Goal: Task Accomplishment & Management: Complete application form

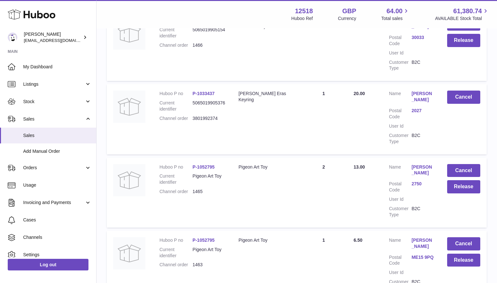
click at [315, 42] on td "Quantity Sold 1" at bounding box center [323, 46] width 47 height 70
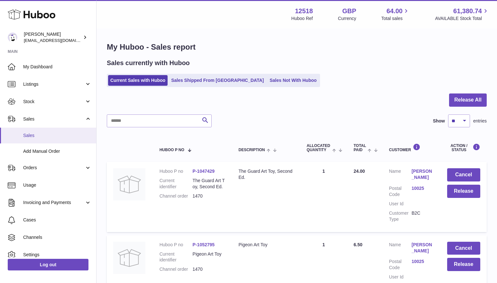
click at [39, 137] on span "Sales" at bounding box center [57, 135] width 68 height 6
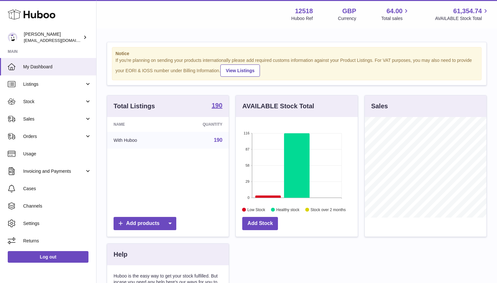
scroll to position [100, 122]
click at [38, 85] on span "Listings" at bounding box center [53, 84] width 61 height 6
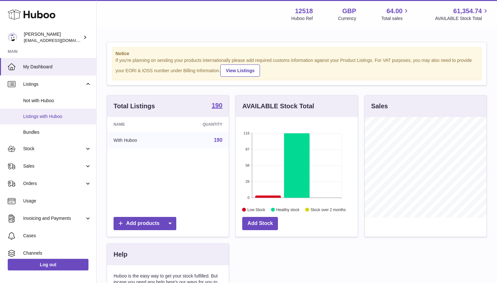
click at [37, 117] on span "Listings with Huboo" at bounding box center [57, 116] width 68 height 6
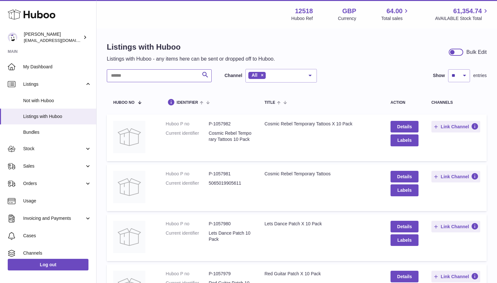
drag, startPoint x: 178, startPoint y: 79, endPoint x: 191, endPoint y: 63, distance: 20.5
click at [178, 77] on input "text" at bounding box center [159, 75] width 105 height 13
type input "******"
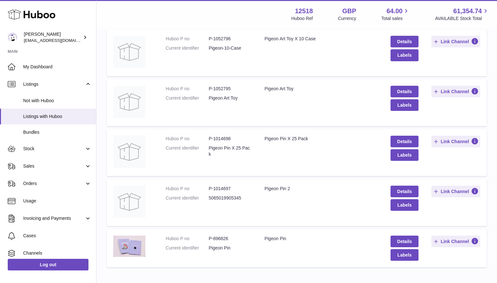
scroll to position [141, 0]
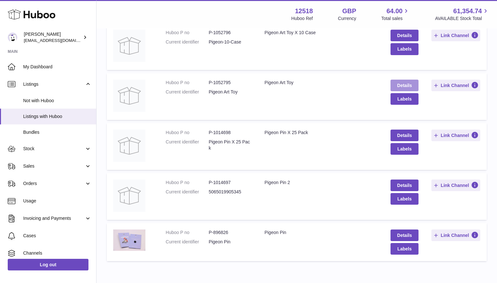
click at [412, 87] on link "Details" at bounding box center [405, 85] width 28 height 12
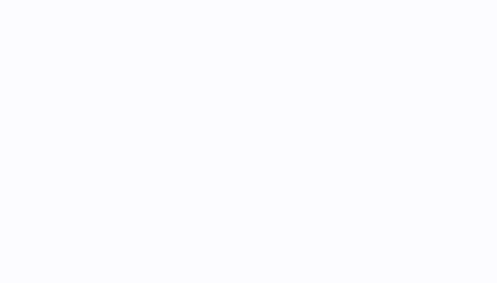
select select "**"
select select "****"
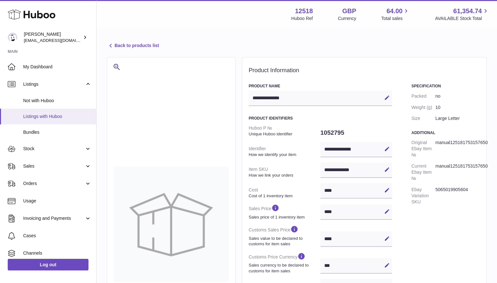
click at [51, 117] on span "Listings with Huboo" at bounding box center [57, 116] width 68 height 6
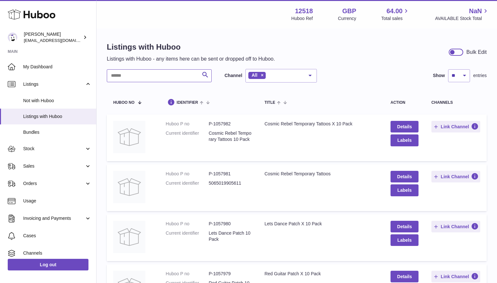
click at [178, 74] on input "text" at bounding box center [159, 75] width 105 height 13
type input "****"
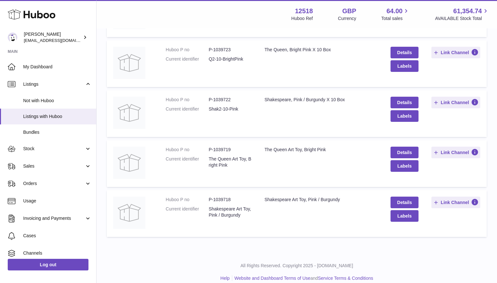
scroll to position [182, 0]
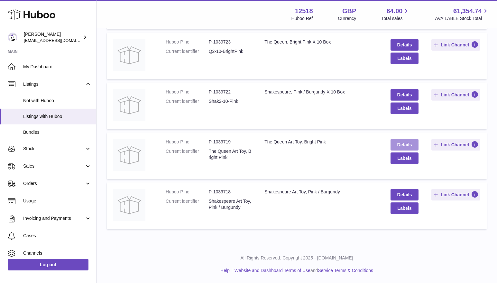
click at [399, 145] on link "Details" at bounding box center [405, 145] width 28 height 12
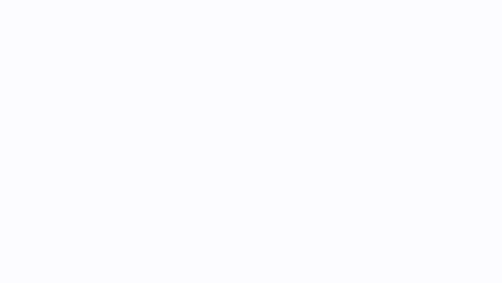
select select "**"
select select "****"
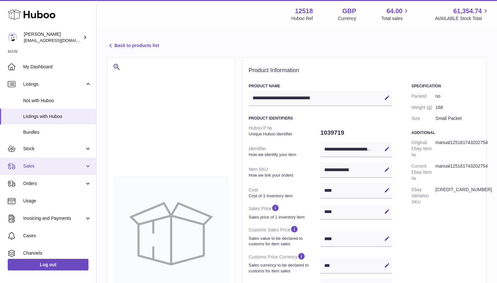
click at [34, 169] on link "Sales" at bounding box center [48, 165] width 96 height 17
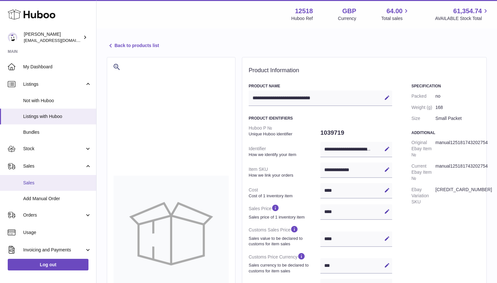
click at [33, 182] on span "Sales" at bounding box center [57, 183] width 68 height 6
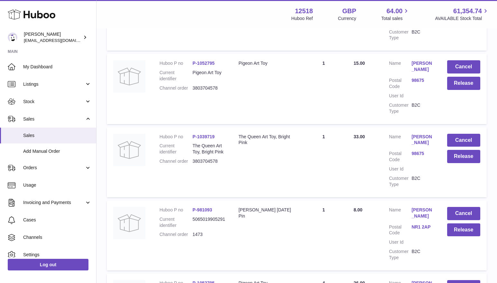
scroll to position [402, 0]
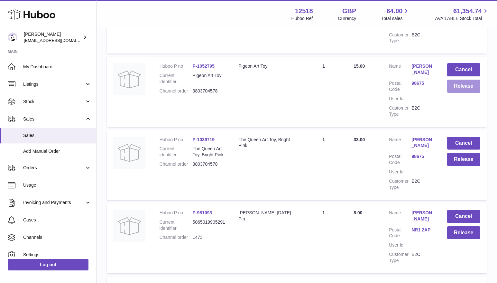
click at [460, 89] on button "Release" at bounding box center [463, 85] width 33 height 13
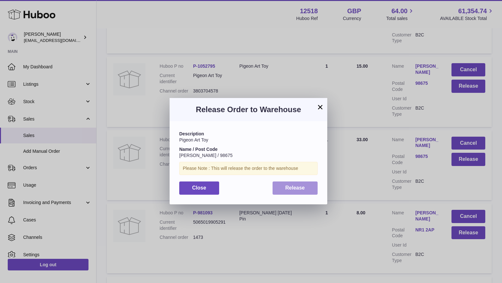
drag, startPoint x: 297, startPoint y: 185, endPoint x: 307, endPoint y: 185, distance: 10.3
click at [296, 186] on span "Release" at bounding box center [295, 187] width 20 height 5
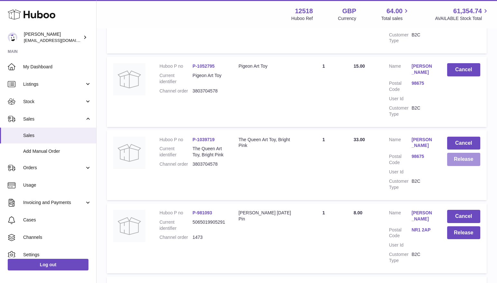
click at [458, 161] on button "Release" at bounding box center [463, 159] width 33 height 13
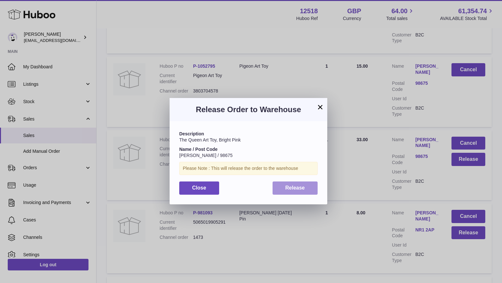
click at [301, 189] on span "Release" at bounding box center [295, 187] width 20 height 5
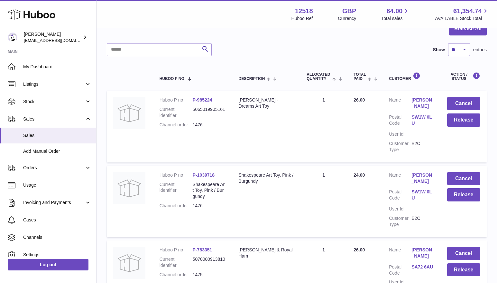
scroll to position [69, 0]
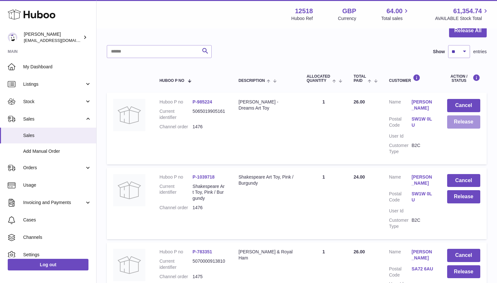
click at [460, 122] on button "Release" at bounding box center [463, 121] width 33 height 13
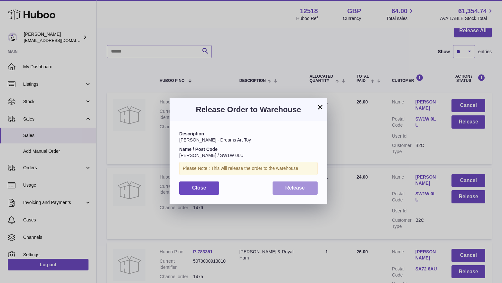
click at [300, 188] on span "Release" at bounding box center [295, 187] width 20 height 5
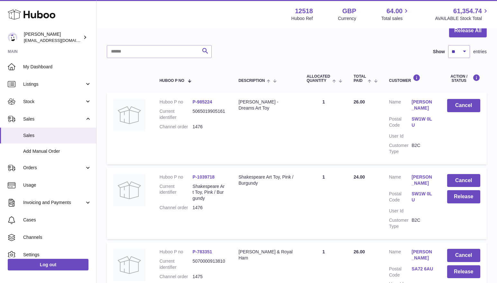
click at [445, 200] on td "Cancel Release" at bounding box center [464, 202] width 46 height 71
click at [457, 201] on button "Release" at bounding box center [463, 196] width 33 height 13
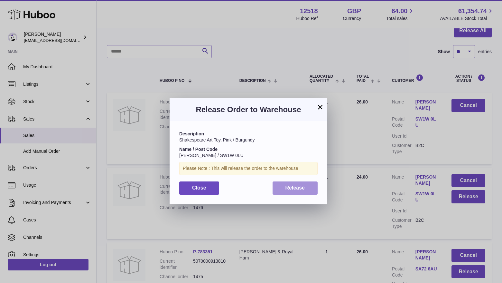
click at [303, 189] on span "Release" at bounding box center [295, 187] width 20 height 5
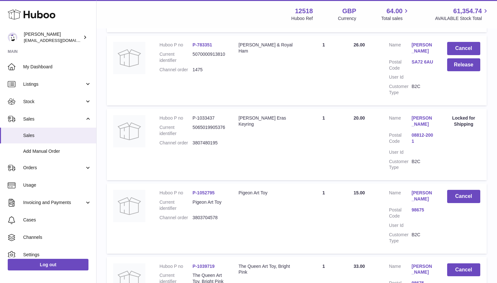
scroll to position [277, 0]
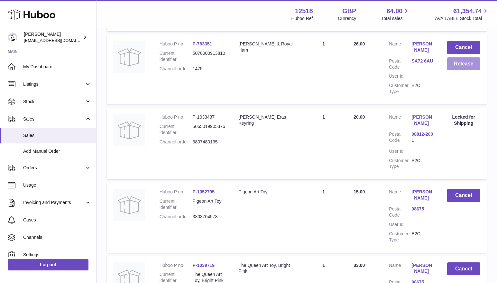
click at [468, 66] on button "Release" at bounding box center [463, 63] width 33 height 13
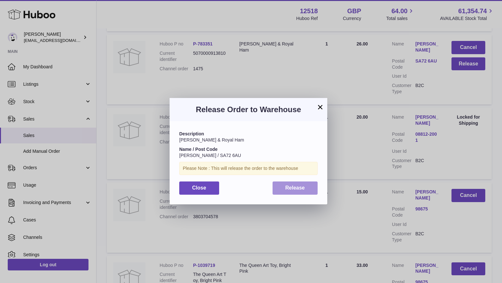
drag, startPoint x: 300, startPoint y: 187, endPoint x: 321, endPoint y: 181, distance: 21.6
click at [300, 187] on span "Release" at bounding box center [295, 187] width 20 height 5
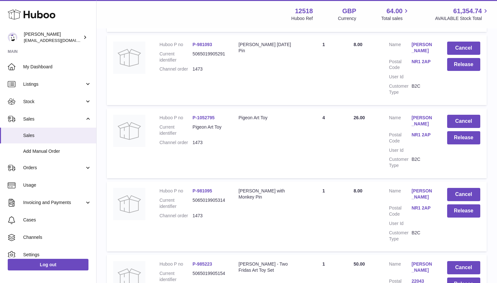
scroll to position [574, 0]
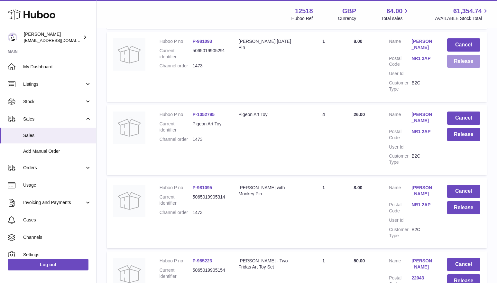
click at [465, 62] on button "Release" at bounding box center [463, 61] width 33 height 13
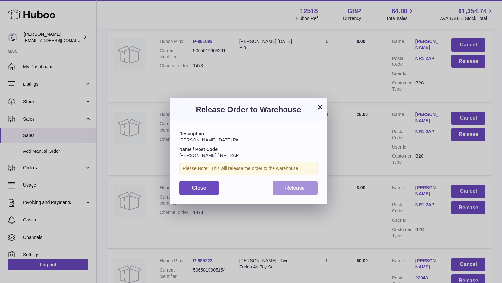
click at [304, 189] on span "Release" at bounding box center [295, 187] width 20 height 5
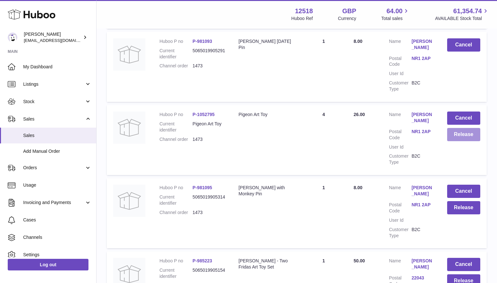
click at [472, 137] on button "Release" at bounding box center [463, 134] width 33 height 13
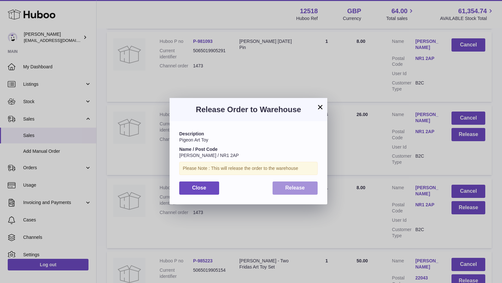
click at [304, 188] on span "Release" at bounding box center [295, 187] width 20 height 5
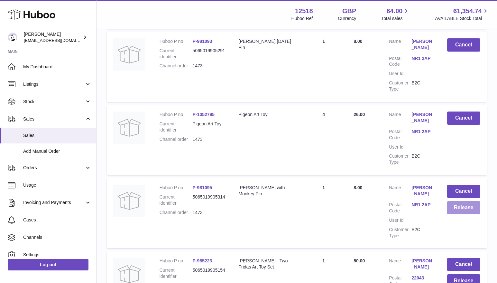
click at [464, 209] on button "Release" at bounding box center [463, 207] width 33 height 13
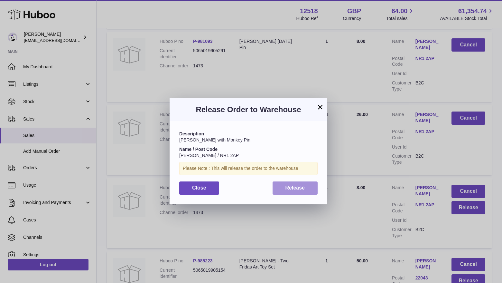
click at [300, 187] on span "Release" at bounding box center [295, 187] width 20 height 5
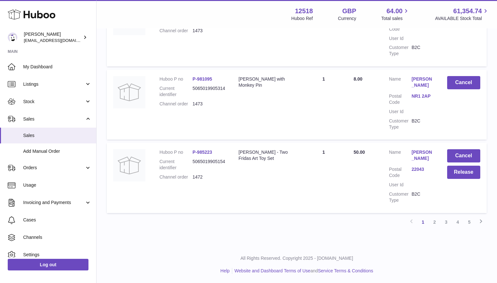
scroll to position [683, 0]
click at [435, 221] on link "2" at bounding box center [435, 221] width 12 height 12
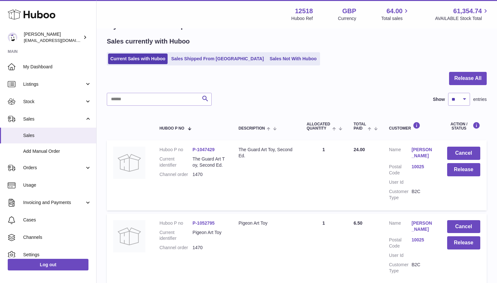
scroll to position [23, 0]
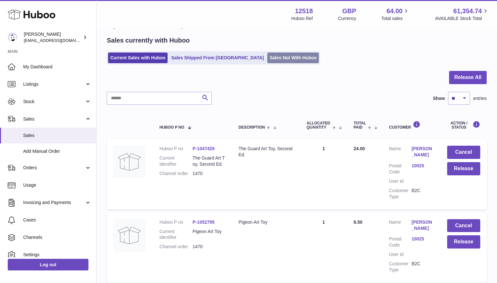
click at [267, 61] on link "Sales Not With Huboo" at bounding box center [292, 57] width 51 height 11
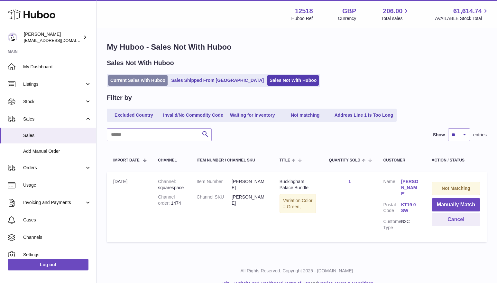
click at [133, 79] on link "Current Sales with Huboo" at bounding box center [138, 80] width 60 height 11
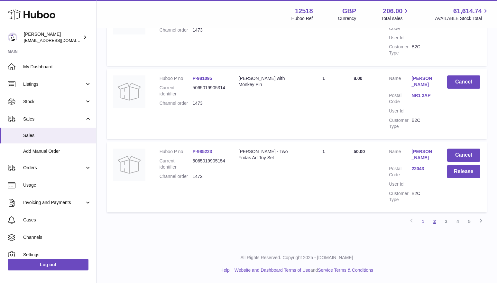
click at [435, 222] on link "2" at bounding box center [435, 221] width 12 height 12
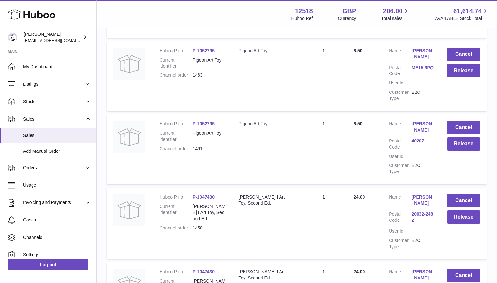
scroll to position [560, 0]
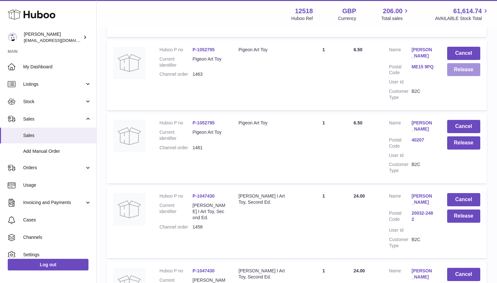
click at [469, 71] on button "Release" at bounding box center [463, 69] width 33 height 13
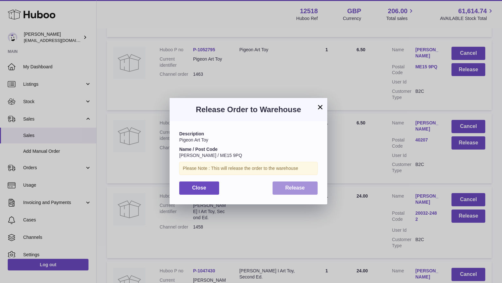
click at [300, 185] on span "Release" at bounding box center [295, 187] width 20 height 5
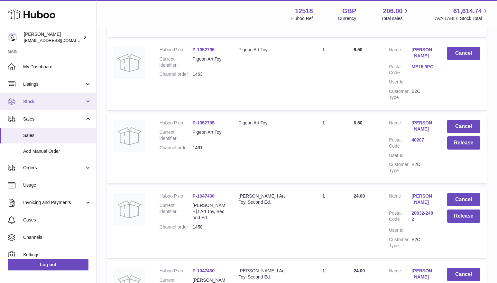
click at [34, 101] on span "Stock" at bounding box center [53, 101] width 61 height 6
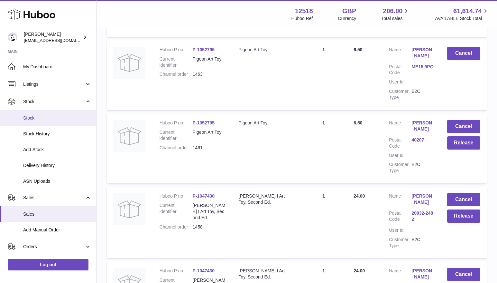
click at [31, 117] on span "Stock" at bounding box center [57, 118] width 68 height 6
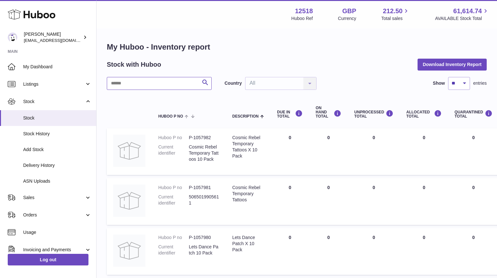
drag, startPoint x: 165, startPoint y: 84, endPoint x: 168, endPoint y: 80, distance: 4.8
click at [165, 83] on input "text" at bounding box center [159, 83] width 105 height 13
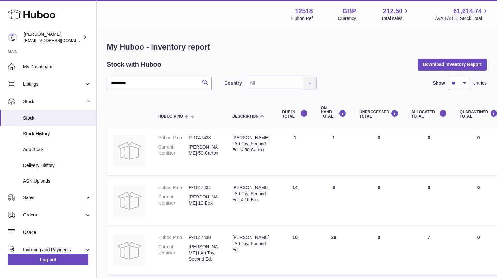
drag, startPoint x: 335, startPoint y: 187, endPoint x: 323, endPoint y: 188, distance: 11.9
click at [321, 186] on td "ON HAND Total 3" at bounding box center [333, 201] width 39 height 47
drag, startPoint x: 133, startPoint y: 82, endPoint x: 97, endPoint y: 77, distance: 36.1
type input "******"
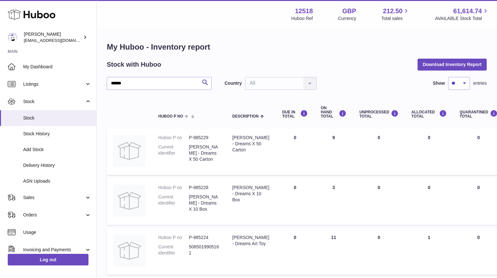
click at [352, 68] on div "Stock with Huboo Download Inventory Report" at bounding box center [297, 65] width 380 height 12
drag, startPoint x: 325, startPoint y: 186, endPoint x: 315, endPoint y: 186, distance: 10.3
click at [315, 186] on td "ON HAND Total 3" at bounding box center [333, 201] width 39 height 47
drag, startPoint x: 325, startPoint y: 239, endPoint x: 316, endPoint y: 239, distance: 8.7
click at [317, 239] on td "ON HAND Total 11" at bounding box center [333, 251] width 39 height 47
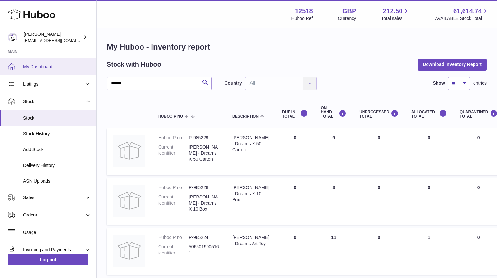
click at [27, 67] on span "My Dashboard" at bounding box center [57, 67] width 68 height 6
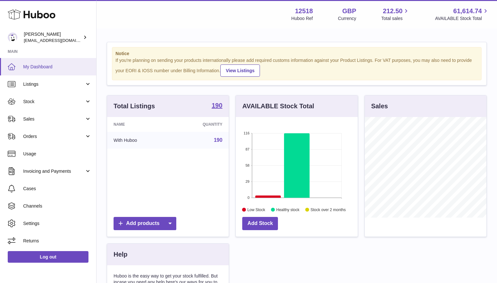
scroll to position [100, 122]
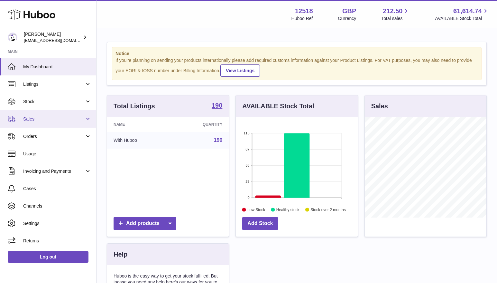
click at [33, 119] on span "Sales" at bounding box center [53, 119] width 61 height 6
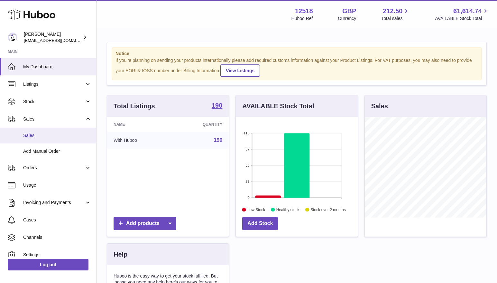
click at [31, 134] on span "Sales" at bounding box center [57, 135] width 68 height 6
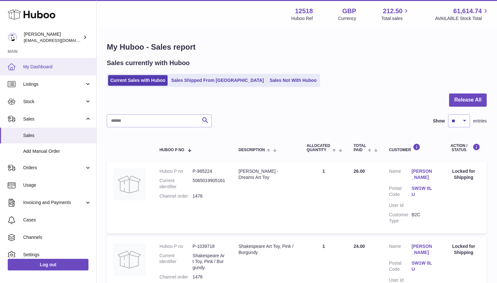
click at [32, 67] on span "My Dashboard" at bounding box center [57, 67] width 68 height 6
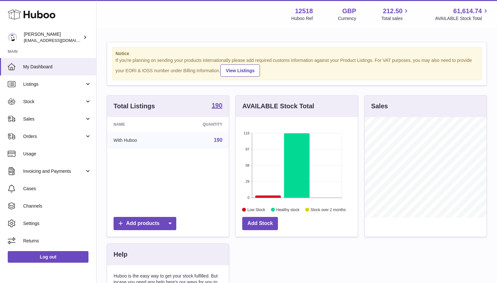
scroll to position [100, 122]
click at [29, 119] on span "Sales" at bounding box center [53, 119] width 61 height 6
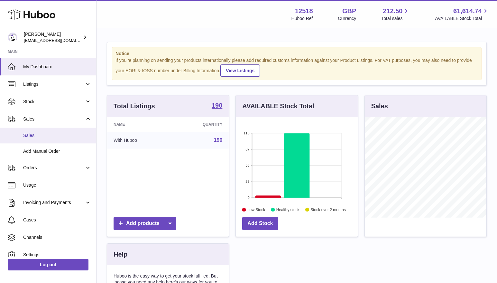
click at [29, 133] on span "Sales" at bounding box center [57, 135] width 68 height 6
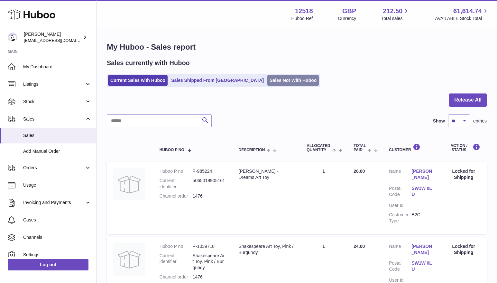
click at [267, 81] on link "Sales Not With Huboo" at bounding box center [292, 80] width 51 height 11
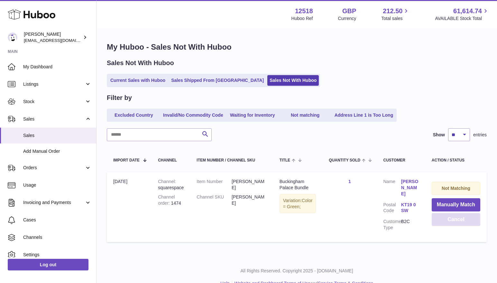
click at [458, 219] on button "Cancel" at bounding box center [456, 219] width 49 height 13
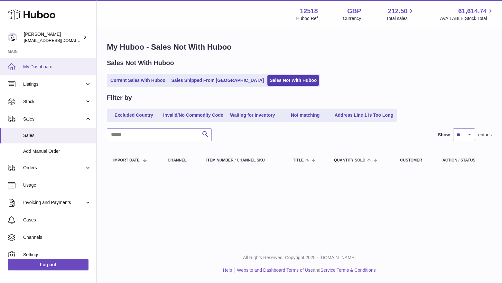
click at [41, 66] on span "My Dashboard" at bounding box center [57, 67] width 68 height 6
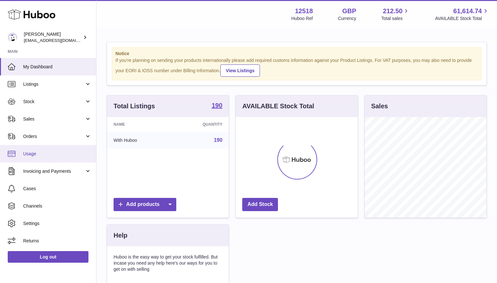
scroll to position [100, 122]
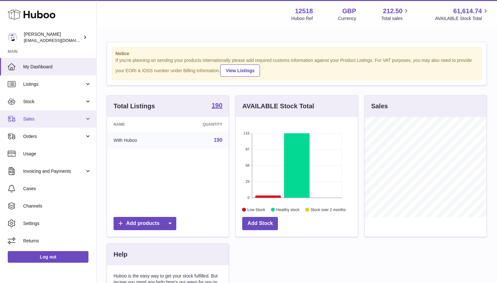
click at [35, 118] on span "Sales" at bounding box center [53, 119] width 61 height 6
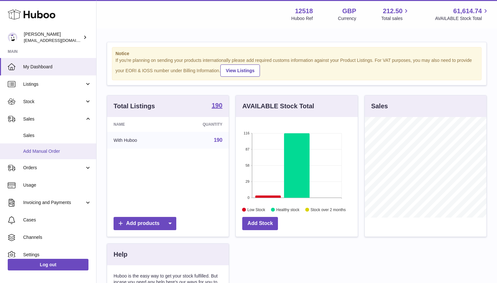
click at [38, 150] on span "Add Manual Order" at bounding box center [57, 151] width 68 height 6
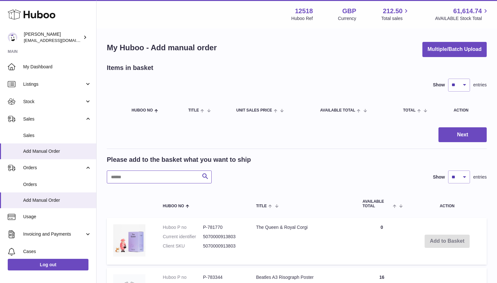
click at [158, 180] on input "text" at bounding box center [159, 176] width 105 height 13
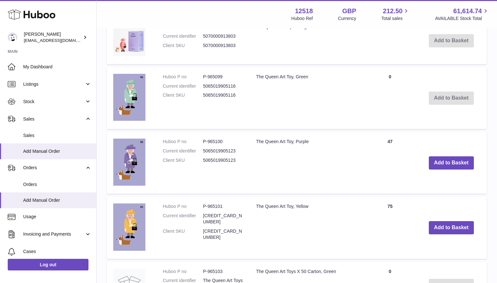
scroll to position [201, 0]
click at [465, 163] on button "Add to Basket" at bounding box center [451, 161] width 45 height 13
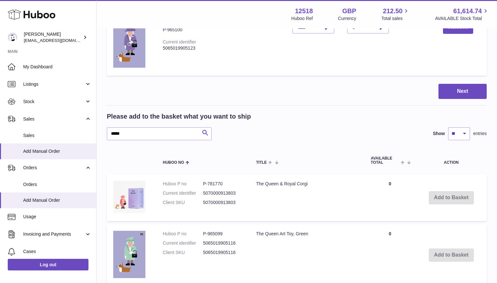
scroll to position [107, 0]
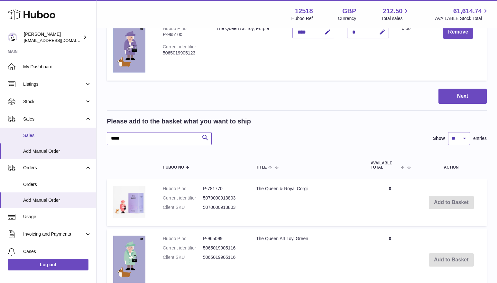
drag, startPoint x: 137, startPoint y: 136, endPoint x: 94, endPoint y: 130, distance: 43.0
type input "*****"
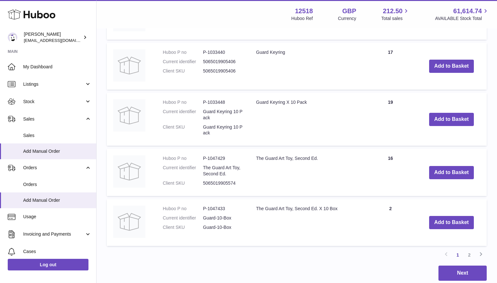
scroll to position [571, 0]
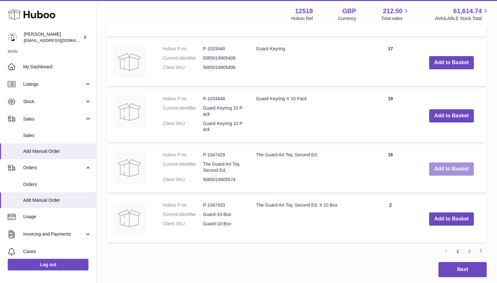
drag, startPoint x: 448, startPoint y: 172, endPoint x: 449, endPoint y: 176, distance: 4.3
click at [448, 172] on button "Add to Basket" at bounding box center [451, 168] width 45 height 13
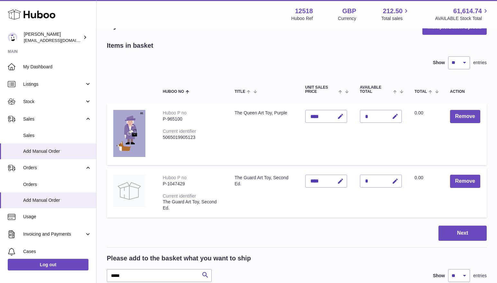
scroll to position [22, 0]
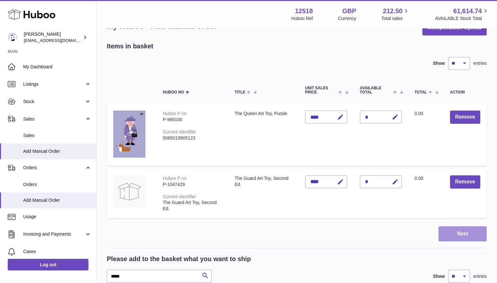
click at [465, 234] on button "Next" at bounding box center [463, 233] width 48 height 15
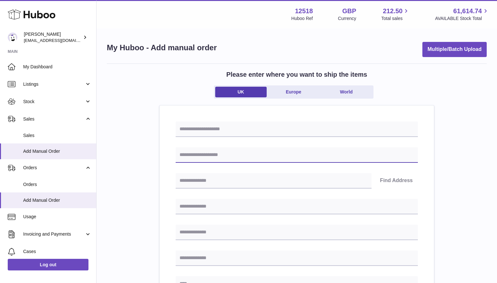
click at [234, 157] on input "text" at bounding box center [297, 154] width 242 height 15
paste input "**********"
type input "**********"
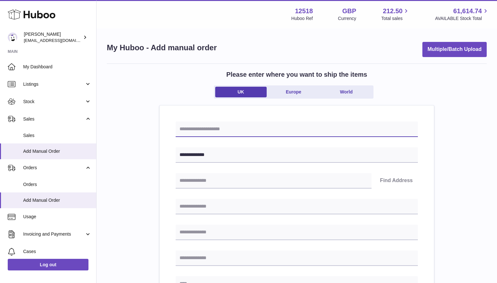
drag, startPoint x: 216, startPoint y: 130, endPoint x: 218, endPoint y: 127, distance: 3.9
click at [215, 130] on input "text" at bounding box center [297, 128] width 242 height 15
paste input "*****"
type input "*******"
click at [458, 131] on div "**********" at bounding box center [297, 287] width 380 height 448
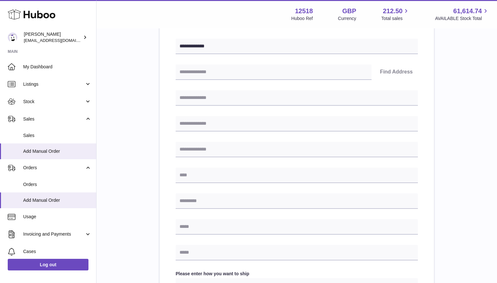
scroll to position [110, 0]
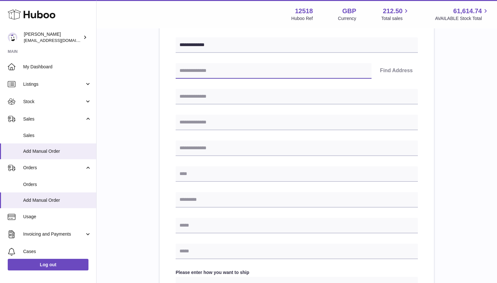
click at [251, 65] on input "text" at bounding box center [274, 70] width 196 height 15
paste input "********"
type input "********"
click at [405, 71] on button "Find Address" at bounding box center [396, 70] width 43 height 15
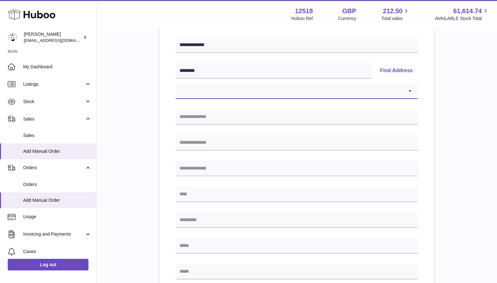
click at [370, 86] on select "**********" at bounding box center [297, 90] width 242 height 15
select select "*"
click at [176, 83] on select "**********" at bounding box center [297, 90] width 242 height 15
type input "**********"
type input "*****"
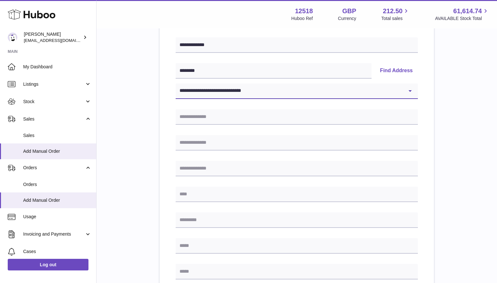
type input "********"
click at [472, 134] on div "**********" at bounding box center [297, 188] width 380 height 469
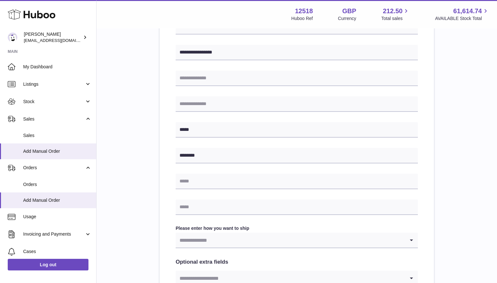
scroll to position [173, 0]
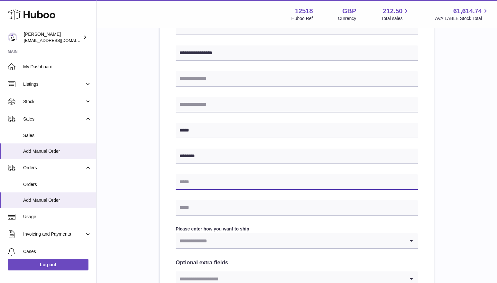
click at [240, 183] on input "text" at bounding box center [297, 181] width 242 height 15
paste input "**********"
type input "**********"
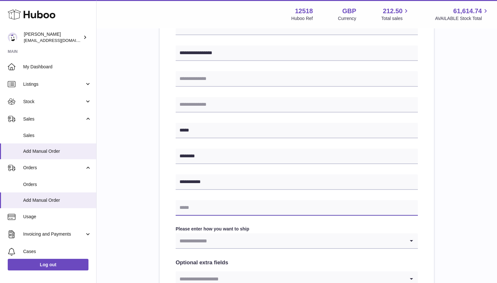
click at [206, 209] on input "text" at bounding box center [297, 207] width 242 height 15
paste input "**********"
type input "**********"
click at [476, 203] on div "**********" at bounding box center [297, 124] width 380 height 469
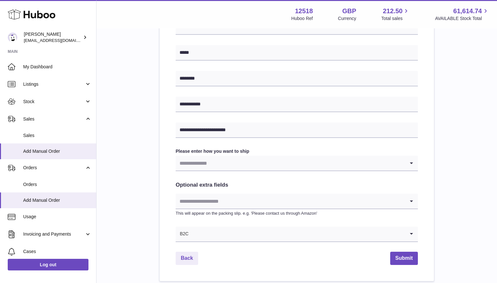
scroll to position [254, 0]
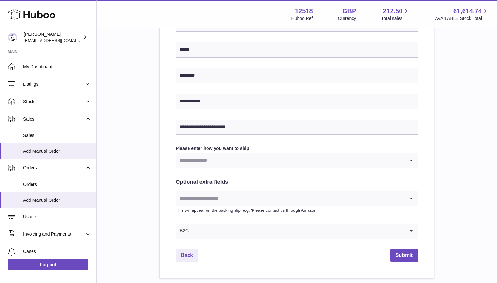
click at [410, 159] on icon "Search for option" at bounding box center [411, 160] width 13 height 15
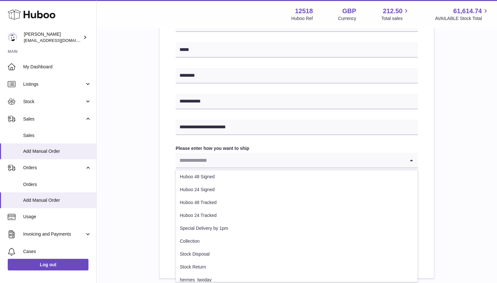
scroll to position [26, 0]
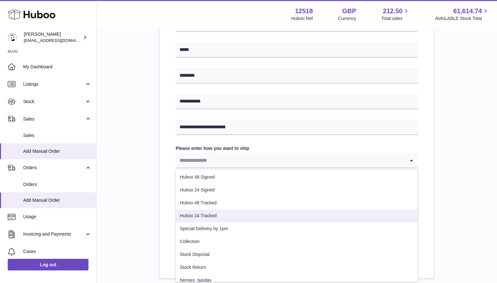
click at [304, 218] on li "Huboo 24 Tracked" at bounding box center [297, 215] width 242 height 13
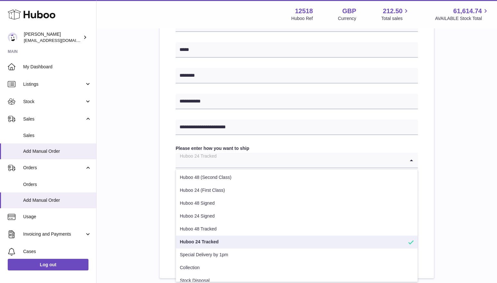
click at [305, 162] on input "Search for option" at bounding box center [290, 160] width 229 height 15
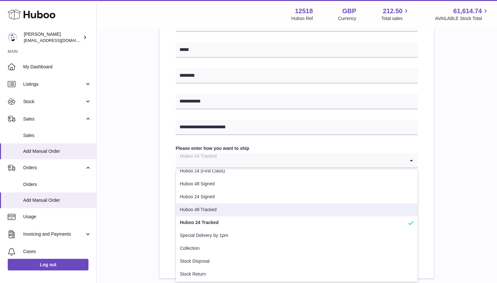
scroll to position [0, 0]
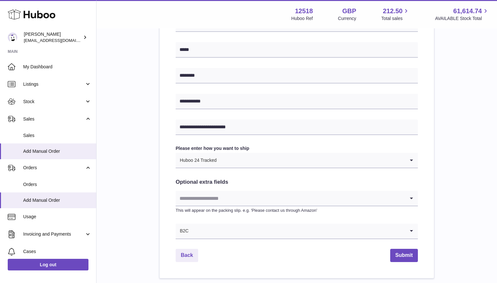
click at [442, 171] on div "**********" at bounding box center [297, 43] width 380 height 469
drag, startPoint x: 97, startPoint y: 200, endPoint x: 96, endPoint y: 212, distance: 12.6
click at [96, 215] on div "Huboo Caitlin Derer caitlin@fancylamp.co Main My Dashboard Listings Not with Hu…" at bounding box center [248, 37] width 497 height 583
drag, startPoint x: 113, startPoint y: 212, endPoint x: 104, endPoint y: 214, distance: 9.1
click at [112, 212] on div "**********" at bounding box center [297, 43] width 380 height 469
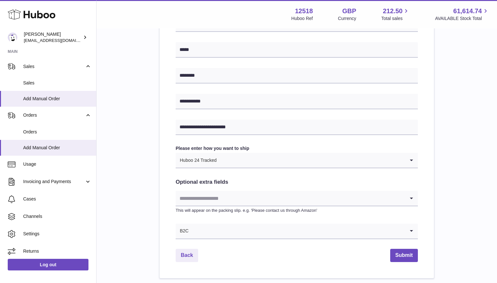
scroll to position [55, 0]
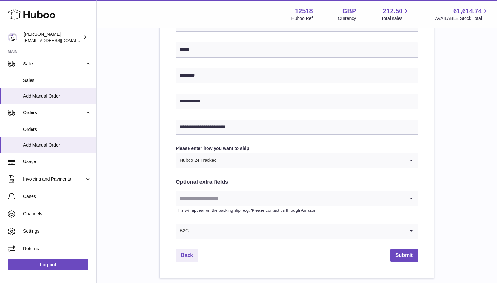
click at [302, 160] on input "Search for option" at bounding box center [311, 160] width 188 height 15
click at [441, 219] on div "**********" at bounding box center [297, 43] width 380 height 469
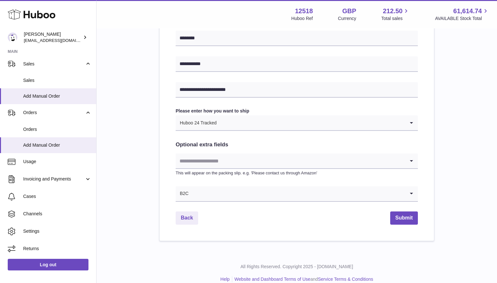
scroll to position [300, 0]
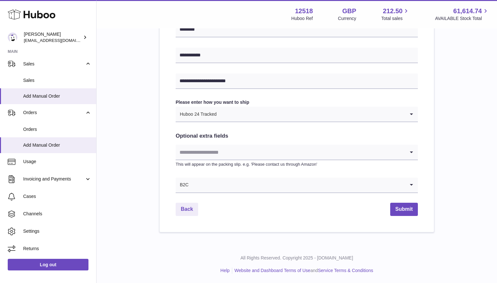
click at [413, 115] on icon "Search for option" at bounding box center [411, 114] width 13 height 15
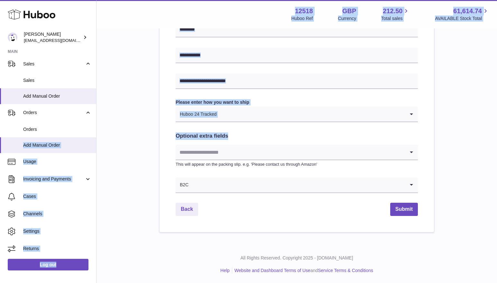
drag, startPoint x: 96, startPoint y: 133, endPoint x: 102, endPoint y: 148, distance: 16.3
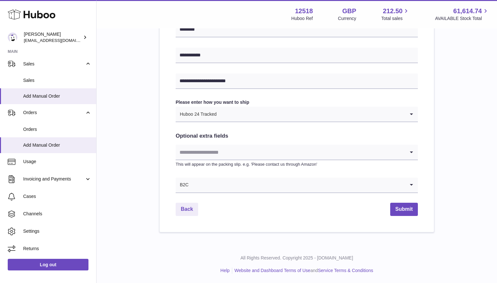
click at [39, 230] on span "Settings" at bounding box center [57, 231] width 68 height 6
click at [231, 115] on input "Search for option" at bounding box center [311, 114] width 188 height 15
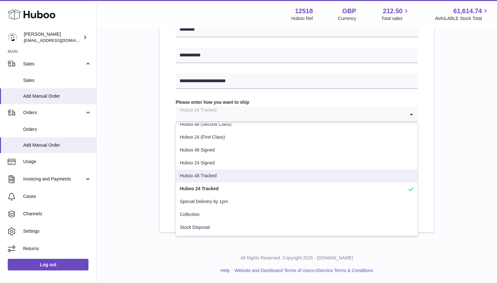
scroll to position [7, 0]
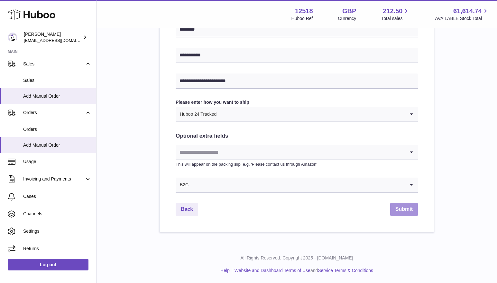
click at [410, 211] on button "Submit" at bounding box center [404, 208] width 28 height 13
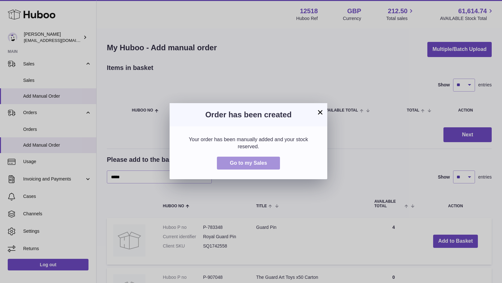
click at [255, 163] on span "Go to my Sales" at bounding box center [248, 162] width 37 height 5
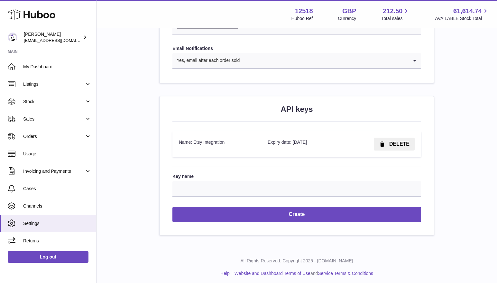
scroll to position [719, 0]
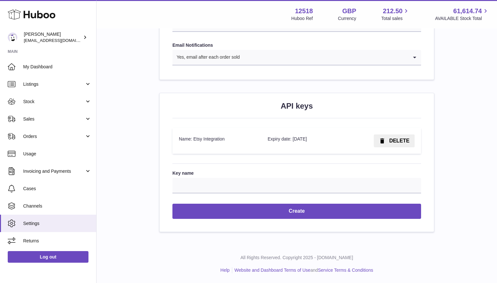
click at [419, 59] on icon "Search for option" at bounding box center [414, 57] width 13 height 15
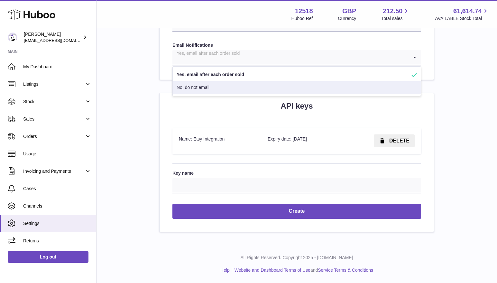
click at [405, 88] on li "No, do not email" at bounding box center [297, 87] width 248 height 13
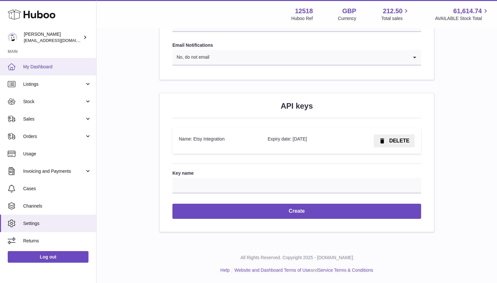
click at [55, 68] on span "My Dashboard" at bounding box center [57, 67] width 68 height 6
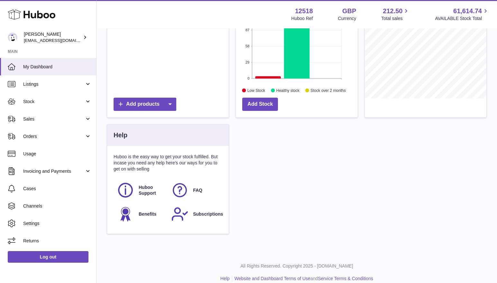
scroll to position [127, 0]
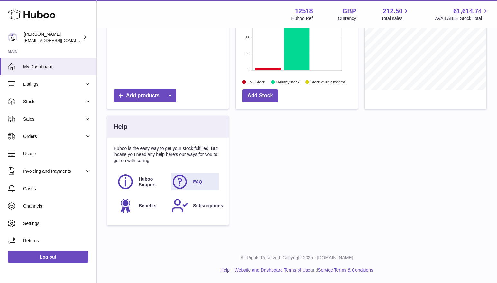
click at [184, 181] on icon at bounding box center [180, 181] width 16 height 16
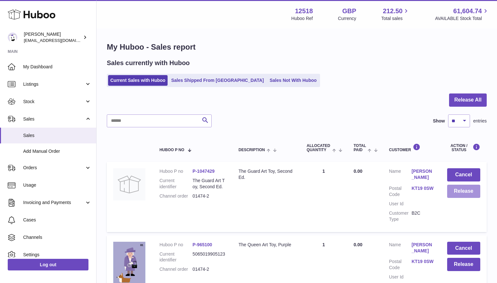
click at [458, 190] on button "Release" at bounding box center [463, 190] width 33 height 13
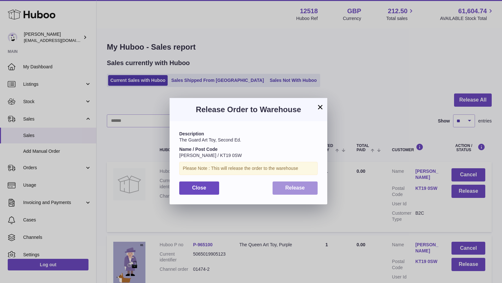
click at [311, 191] on button "Release" at bounding box center [295, 187] width 45 height 13
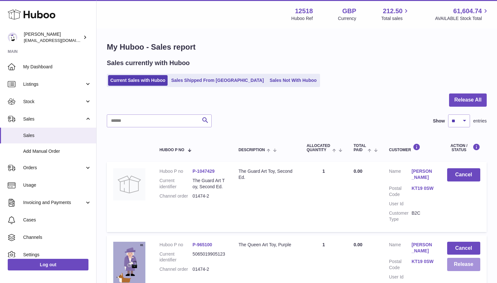
click at [469, 267] on button "Release" at bounding box center [463, 263] width 33 height 13
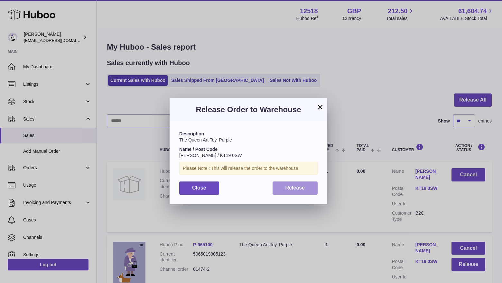
click at [302, 189] on span "Release" at bounding box center [295, 187] width 20 height 5
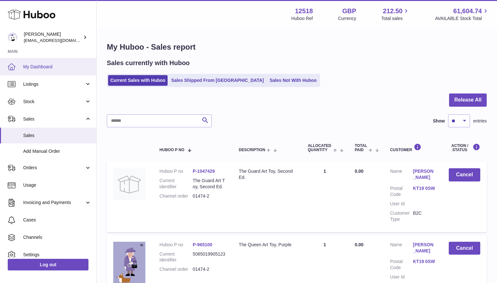
click at [44, 65] on span "My Dashboard" at bounding box center [57, 67] width 68 height 6
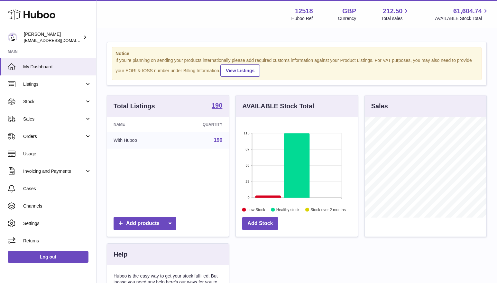
scroll to position [100, 122]
